Goal: Find specific page/section: Find specific page/section

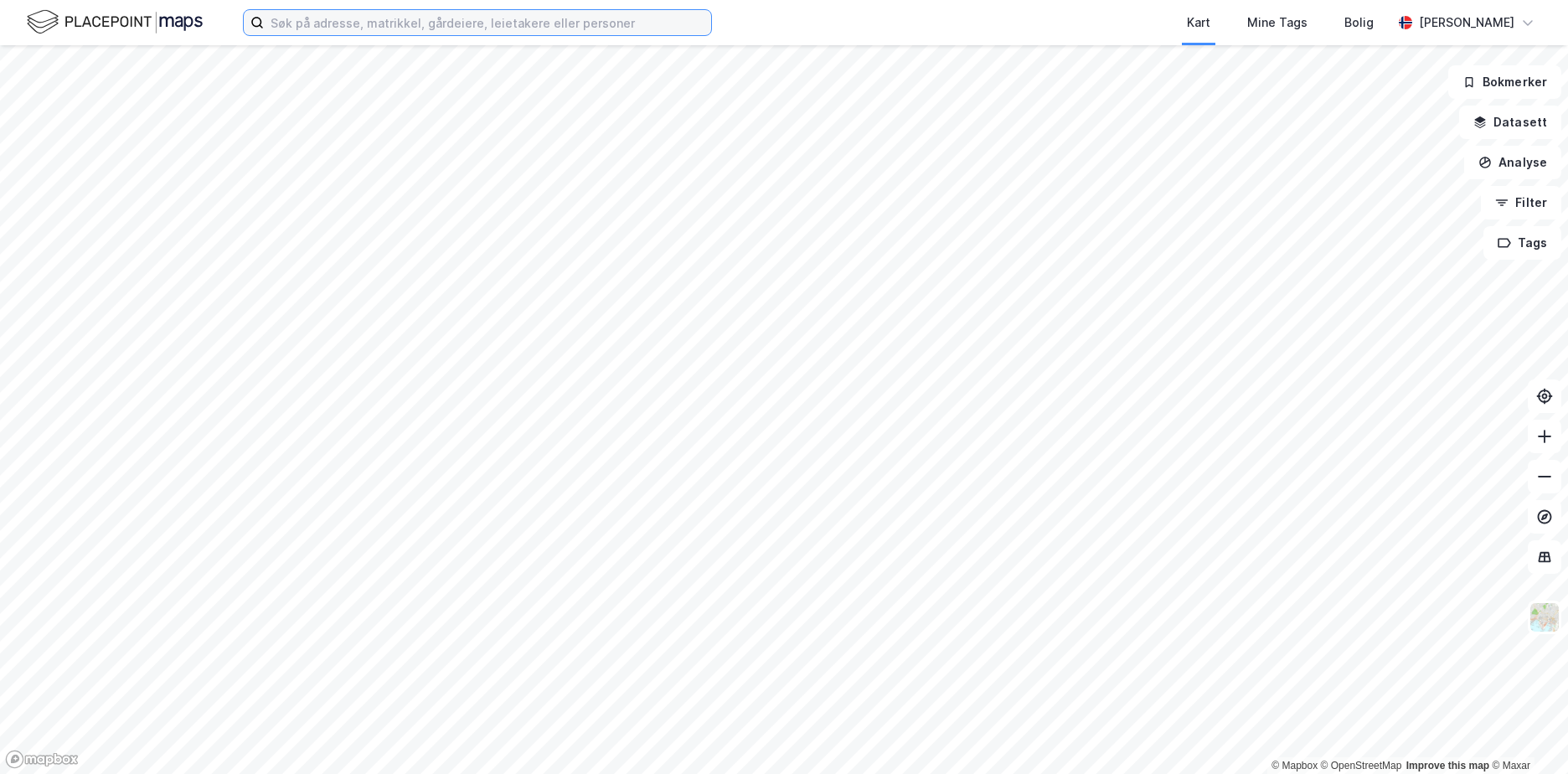
click at [382, 33] on input at bounding box center [487, 22] width 447 height 25
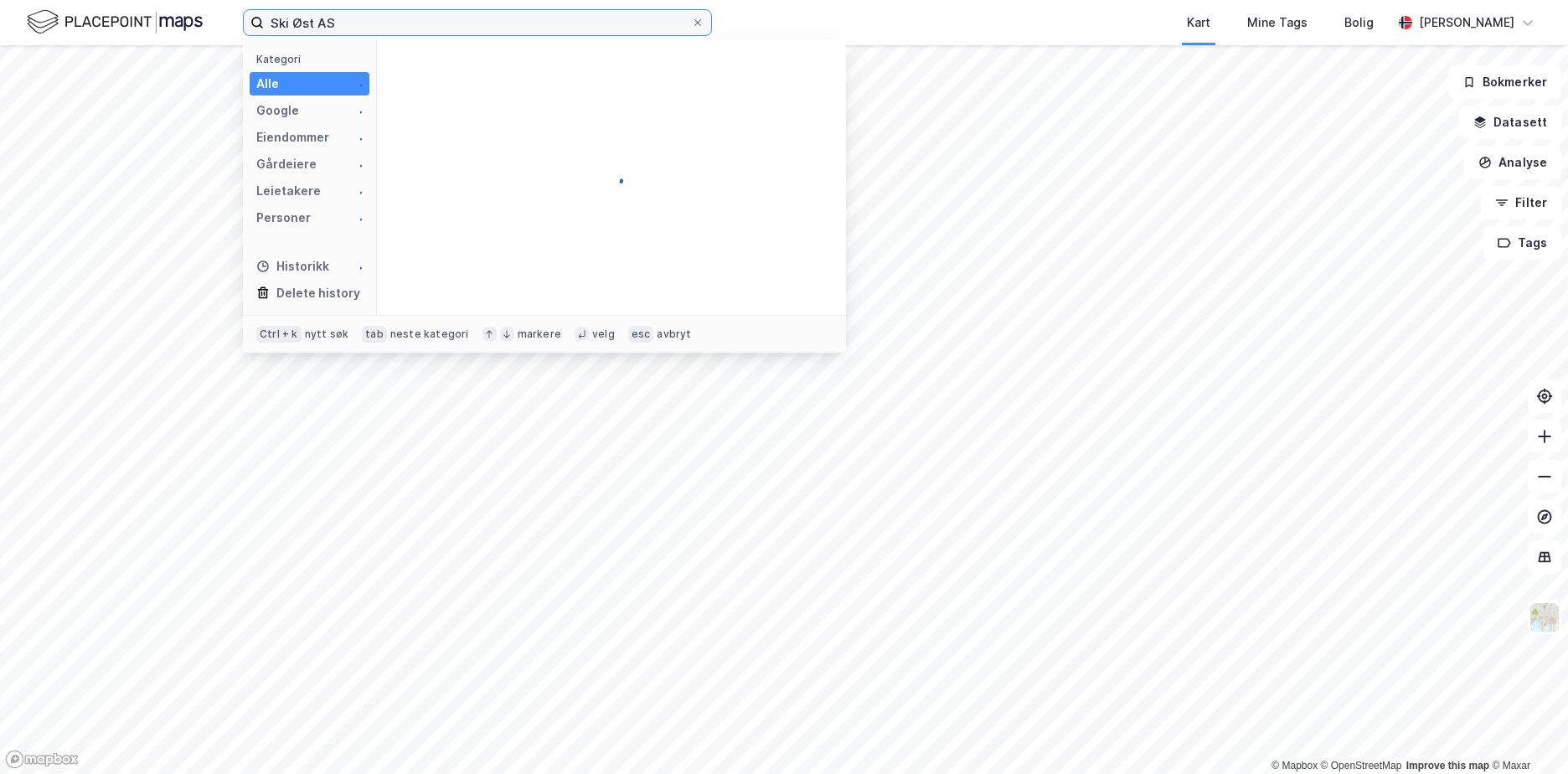
type input "Ski Øst AS"
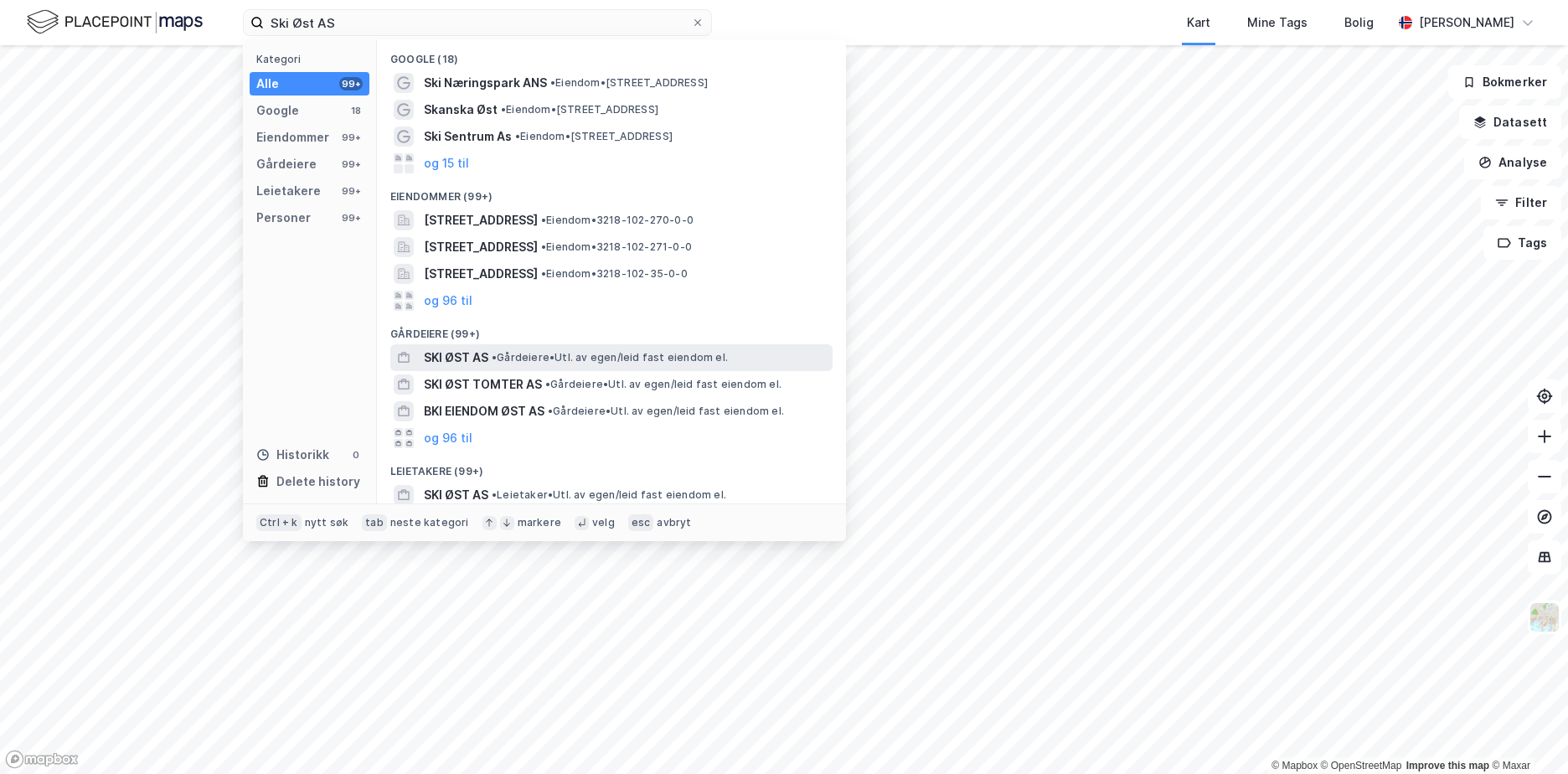
click at [664, 360] on span "• Gårdeiere • Utl. av egen/leid fast eiendom el." at bounding box center [609, 357] width 237 height 14
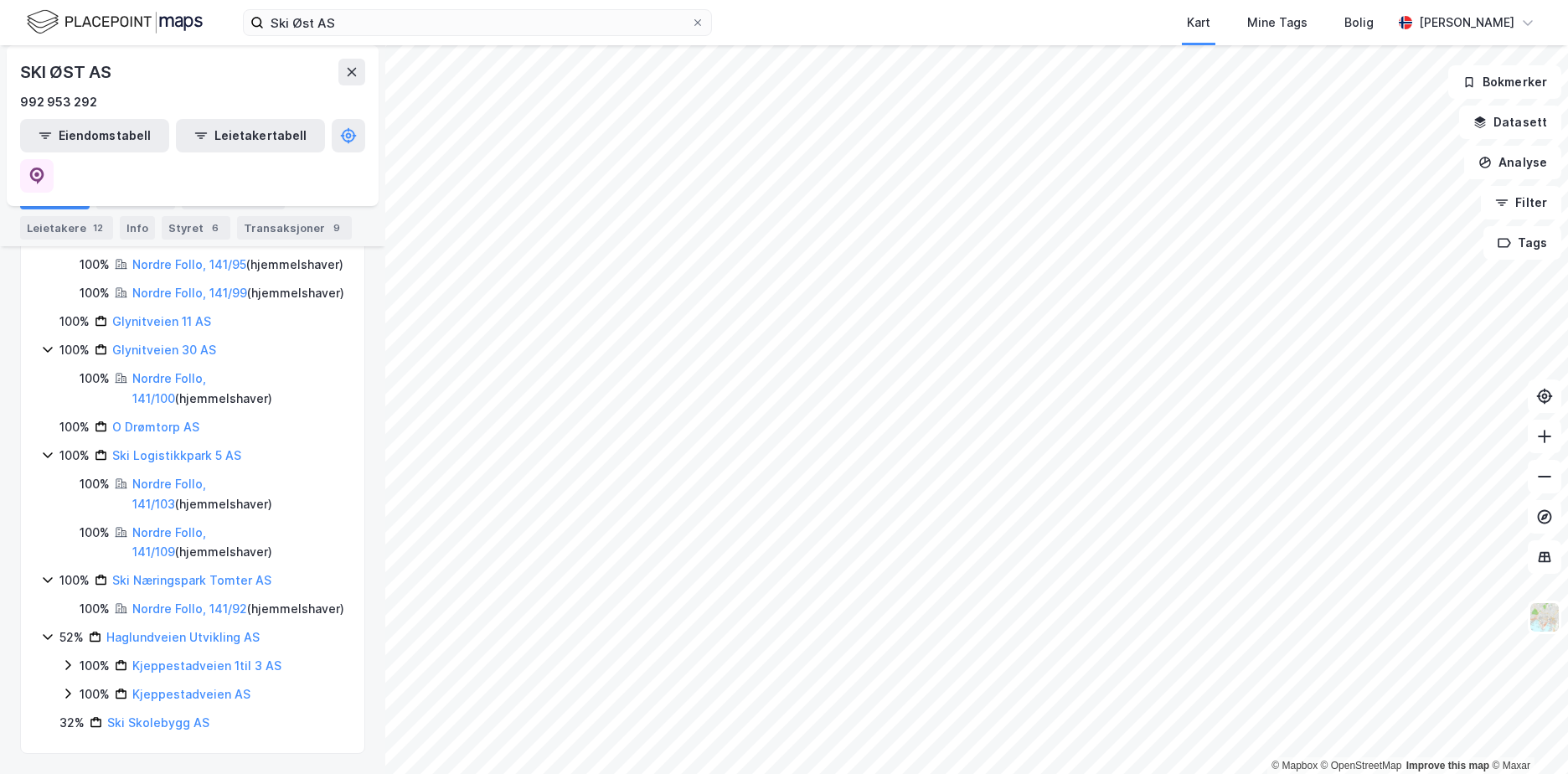
scroll to position [1125, 0]
